Goal: Complete application form: Complete application form

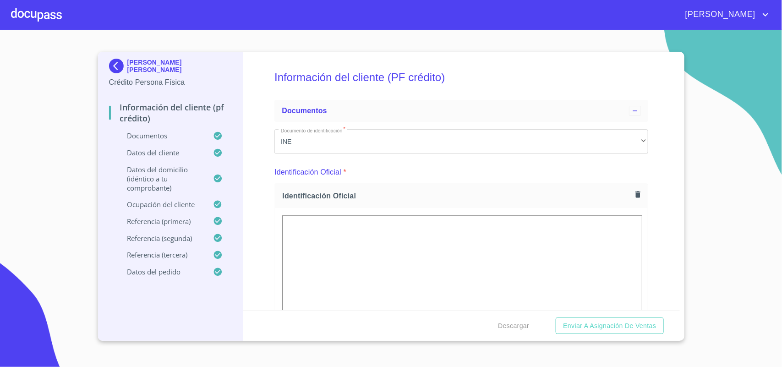
scroll to position [4526, 0]
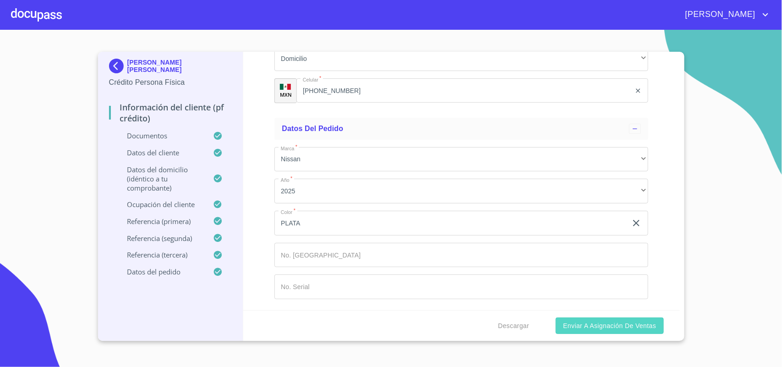
click at [601, 321] on span "Enviar a Asignación de Ventas" at bounding box center [609, 325] width 93 height 11
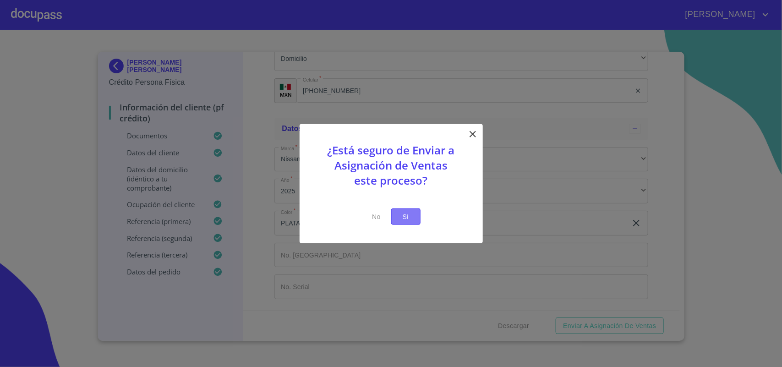
click at [400, 220] on span "Si" at bounding box center [406, 216] width 15 height 11
